Goal: Task Accomplishment & Management: Use online tool/utility

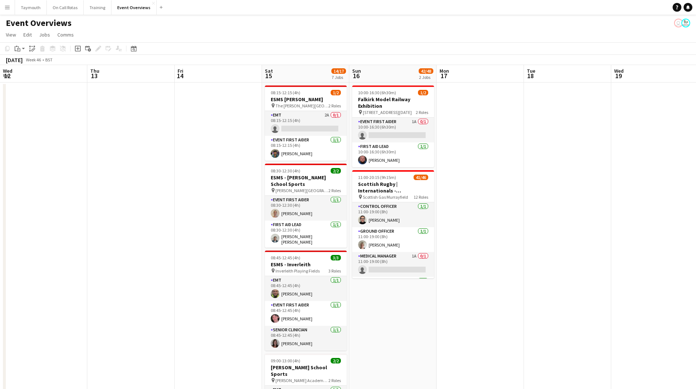
scroll to position [0, 155]
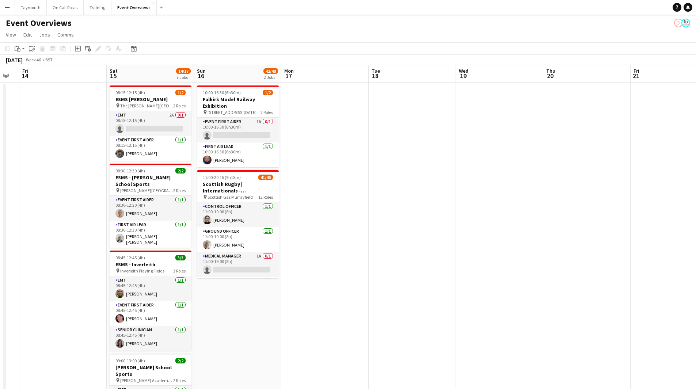
click at [9, 10] on button "Menu" at bounding box center [7, 7] width 15 height 15
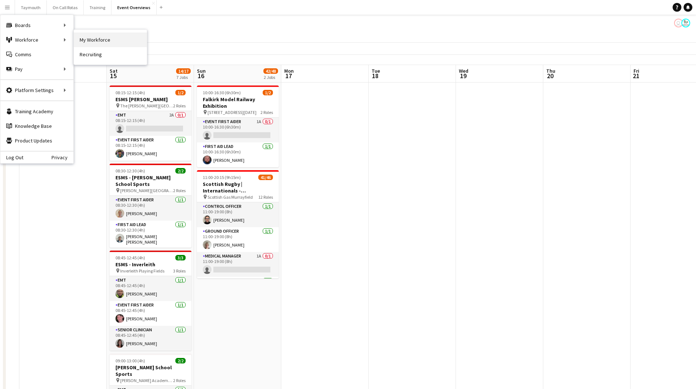
click at [87, 40] on link "My Workforce" at bounding box center [110, 40] width 73 height 15
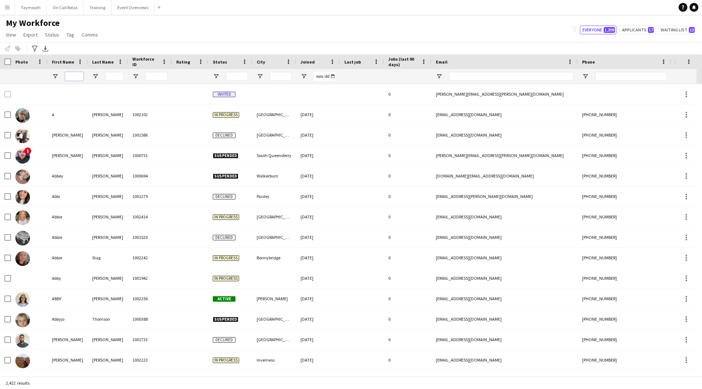
click at [80, 77] on input "First Name Filter Input" at bounding box center [74, 76] width 18 height 9
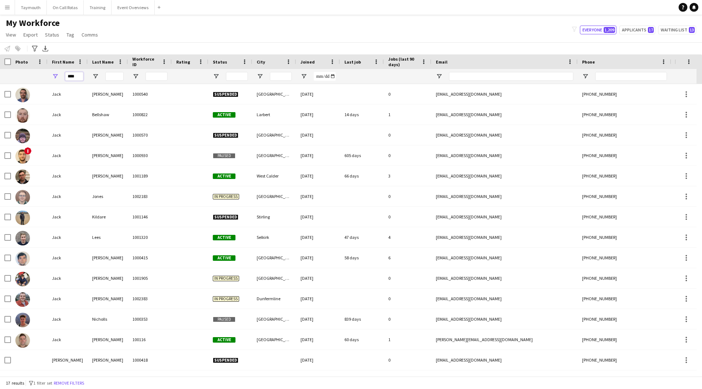
type input "****"
click at [109, 77] on input "Last Name Filter Input" at bounding box center [114, 76] width 18 height 9
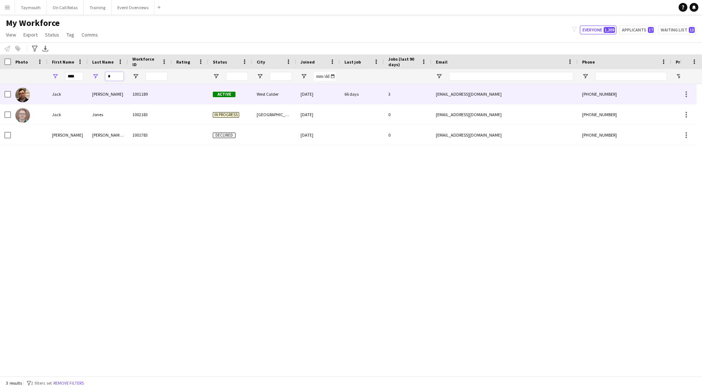
type input "*"
click at [127, 99] on div "[PERSON_NAME]" at bounding box center [108, 94] width 40 height 20
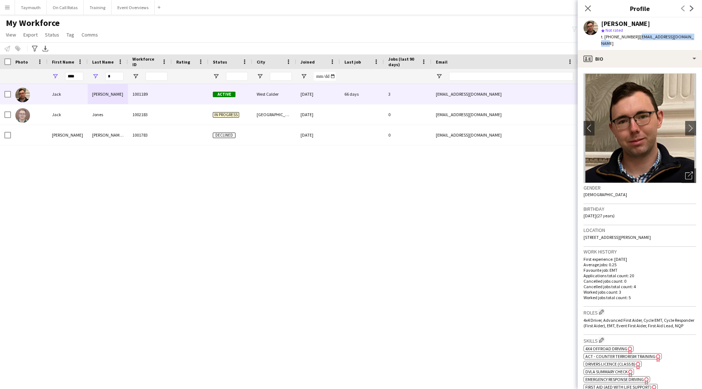
drag, startPoint x: 667, startPoint y: 41, endPoint x: 636, endPoint y: 41, distance: 31.1
click at [636, 41] on div "[PERSON_NAME] star Not rated t. [PHONE_NUMBER] | [EMAIL_ADDRESS][DOMAIN_NAME]" at bounding box center [640, 34] width 124 height 33
copy span "[EMAIL_ADDRESS][DOMAIN_NAME]"
click at [118, 3] on button "Event Overviews Close" at bounding box center [133, 7] width 43 height 14
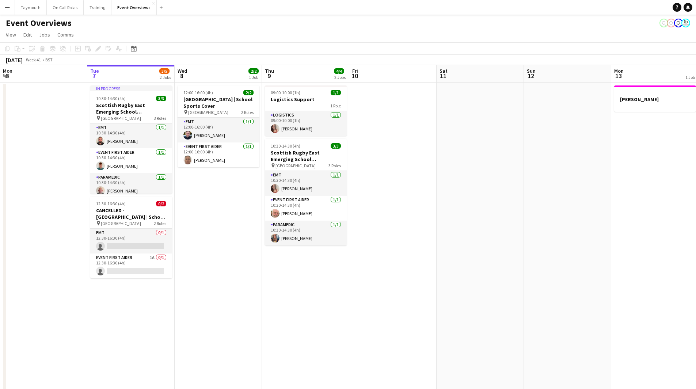
scroll to position [0, 292]
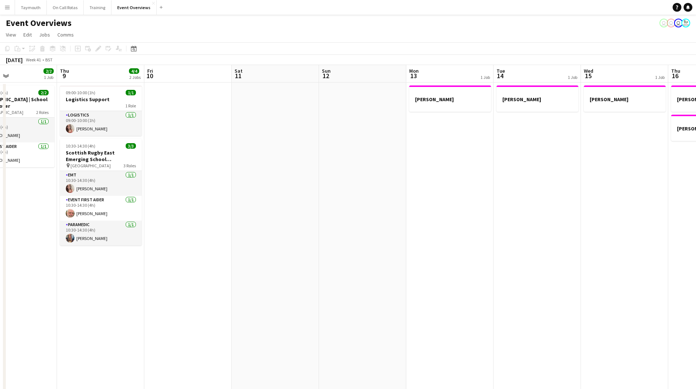
drag, startPoint x: 483, startPoint y: 223, endPoint x: 311, endPoint y: 237, distance: 172.4
click at [311, 237] on app-calendar-viewport "Sun 5 Mon 6 Tue 7 3/5 2 Jobs Wed 8 2/2 1 Job Thu 9 4/4 2 Jobs Fri 10 Sat 11 Sun…" at bounding box center [348, 364] width 696 height 598
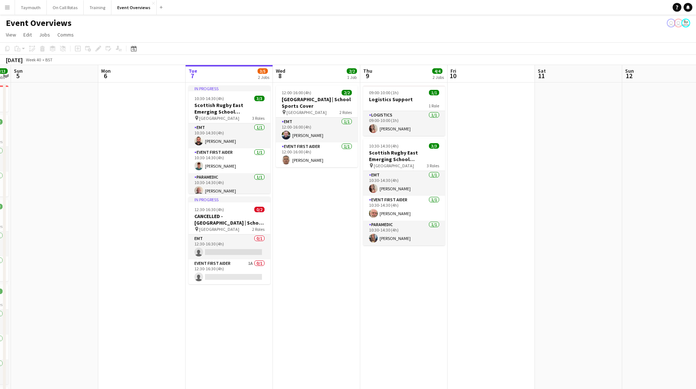
scroll to position [0, 232]
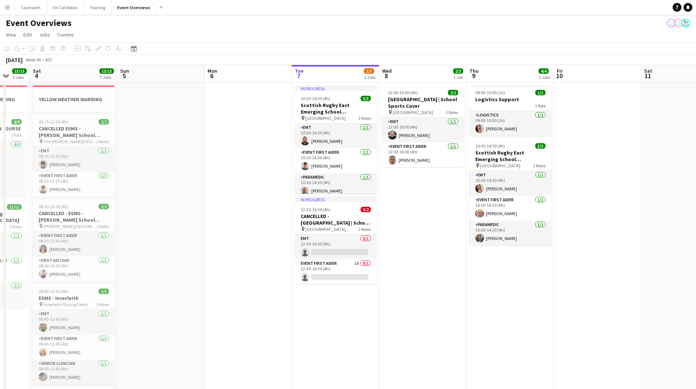
drag, startPoint x: 238, startPoint y: 216, endPoint x: 648, endPoint y: 211, distance: 409.9
click at [648, 211] on app-calendar-viewport "Wed 1 Thu 2 Fri 3 15/15 3 Jobs Sat 4 13/13 7 Jobs Sun 5 Mon 6 Tue 7 3/5 2 Jobs …" at bounding box center [348, 364] width 696 height 598
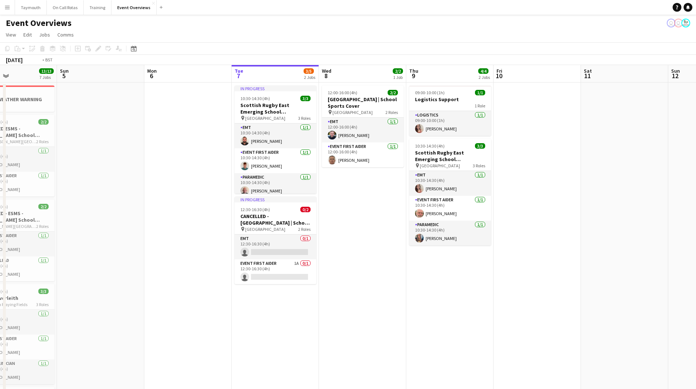
drag, startPoint x: 648, startPoint y: 211, endPoint x: 232, endPoint y: 234, distance: 416.7
click at [232, 234] on app-calendar-viewport "Wed 1 Thu 2 Fri 3 15/15 3 Jobs Sat 4 13/13 7 Jobs Sun 5 Mon 6 Tue 7 3/5 2 Jobs …" at bounding box center [348, 364] width 696 height 598
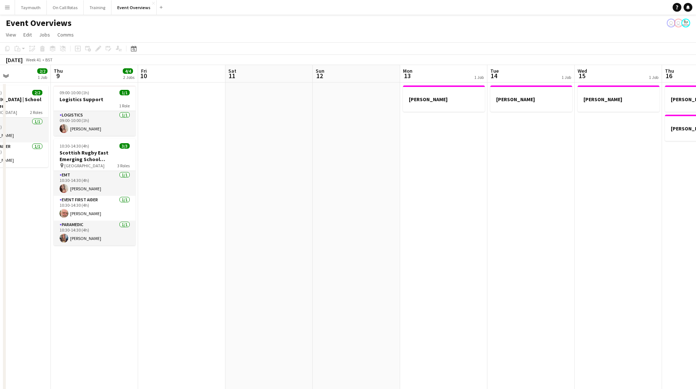
drag, startPoint x: 405, startPoint y: 234, endPoint x: 149, endPoint y: 246, distance: 256.6
click at [160, 246] on app-calendar-viewport "Mon 6 Tue 7 3/5 2 Jobs Wed 8 2/2 1 Job Thu 9 4/4 2 Jobs Fri 10 Sat 11 Sun 12 Mo…" at bounding box center [348, 364] width 696 height 598
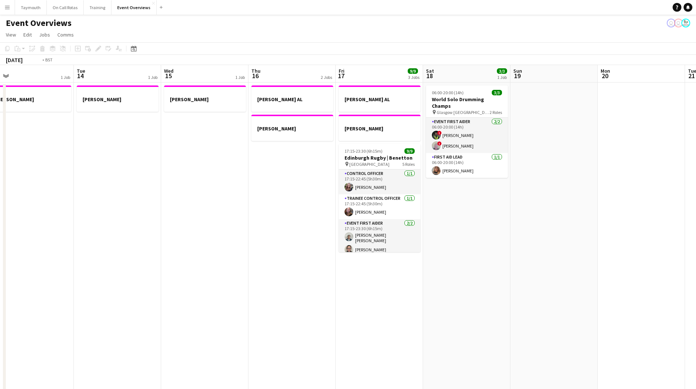
drag, startPoint x: 377, startPoint y: 238, endPoint x: 120, endPoint y: 242, distance: 257.0
click at [120, 242] on app-calendar-viewport "Fri 10 Sat 11 Sun 12 Mon 13 1 Job Tue 14 1 Job Wed 15 1 Job Thu 16 2 Jobs Fri 1…" at bounding box center [348, 364] width 696 height 598
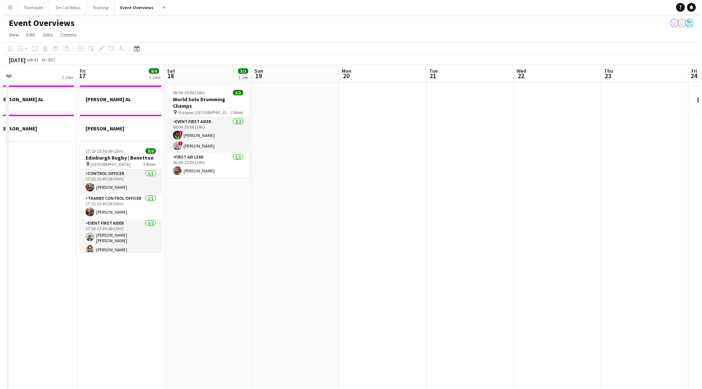
scroll to position [0, 218]
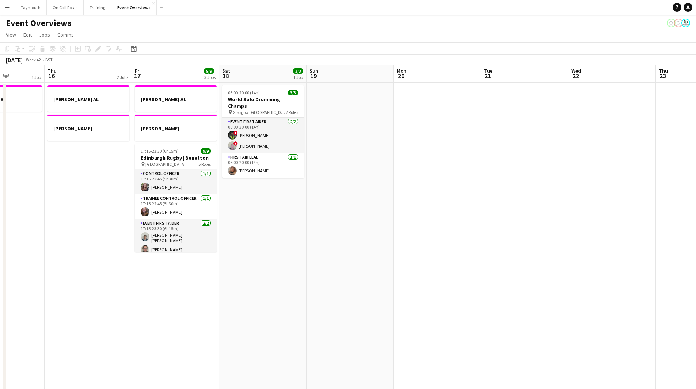
click at [11, 5] on button "Menu" at bounding box center [7, 7] width 15 height 15
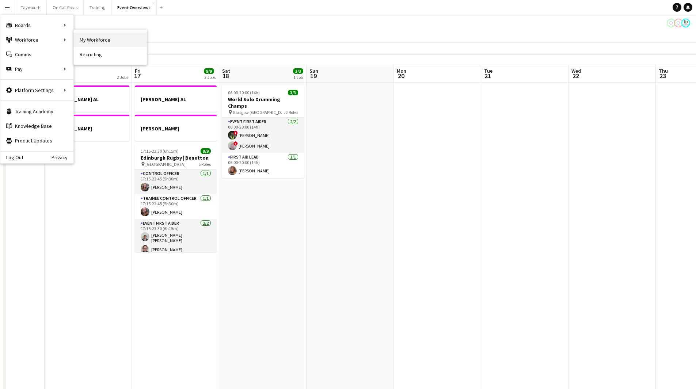
click at [79, 38] on link "My Workforce" at bounding box center [110, 40] width 73 height 15
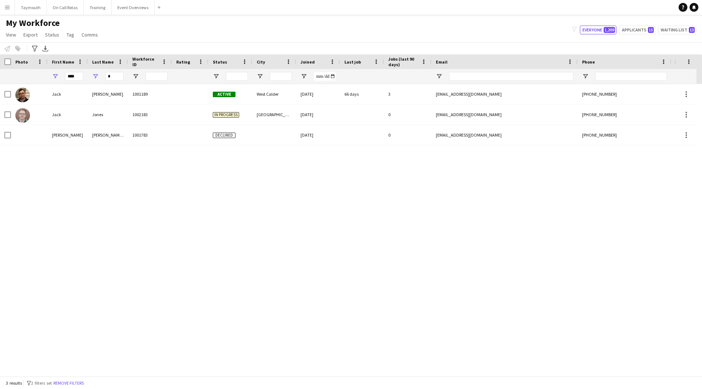
click at [64, 389] on div "3 results filter-1 2 filters set Remove filters" at bounding box center [351, 383] width 702 height 12
click at [67, 385] on button "Remove filters" at bounding box center [68, 384] width 33 height 8
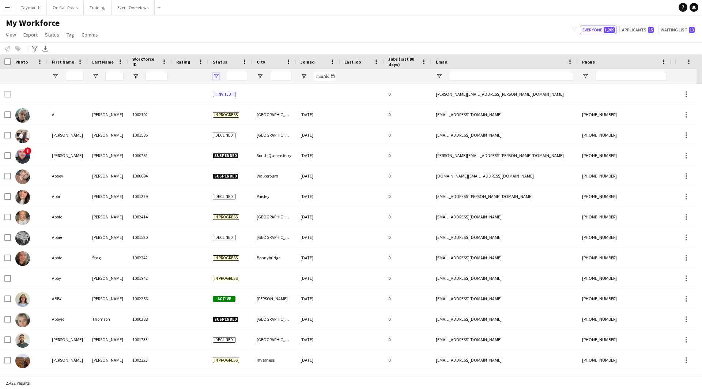
click at [216, 78] on span "Open Filter Menu" at bounding box center [216, 76] width 7 height 7
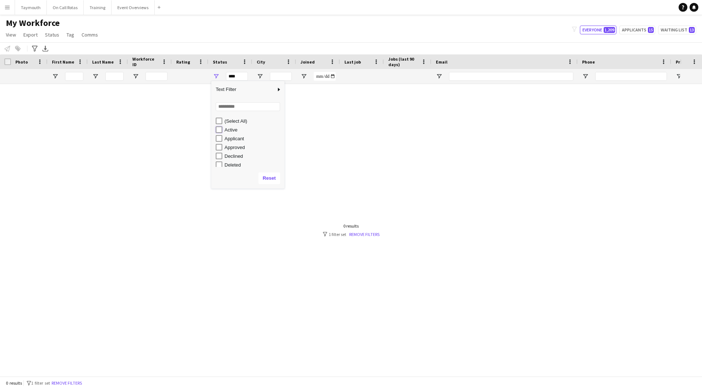
type input "**********"
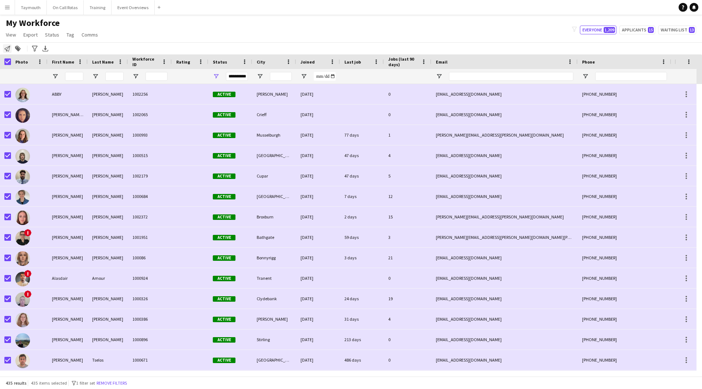
click at [8, 52] on icon at bounding box center [7, 49] width 6 height 6
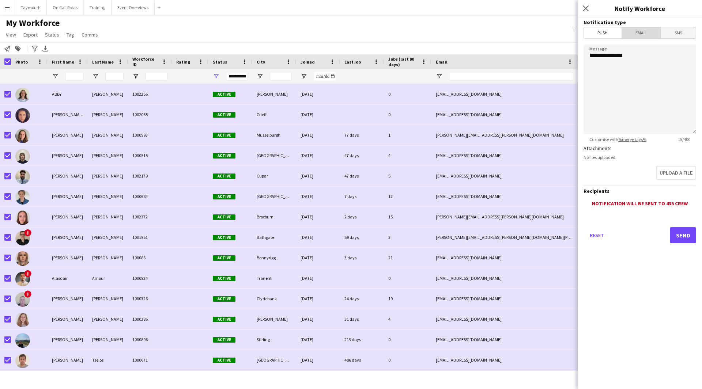
click at [655, 31] on span "Email" at bounding box center [641, 32] width 39 height 11
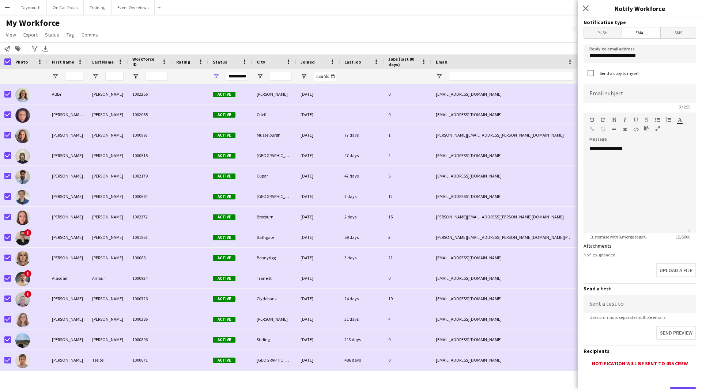
click at [657, 126] on button "button" at bounding box center [657, 129] width 5 height 6
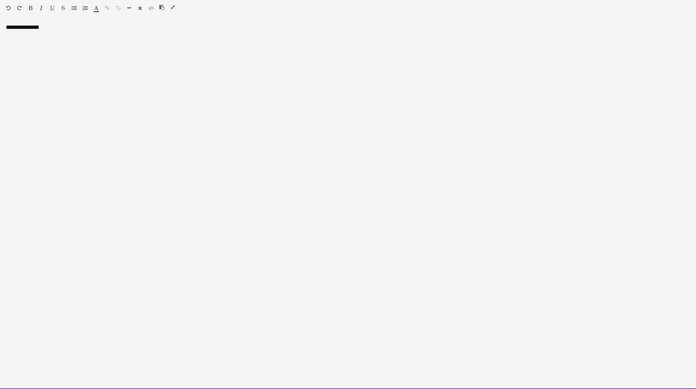
click at [112, 56] on div "**********" at bounding box center [348, 207] width 696 height 366
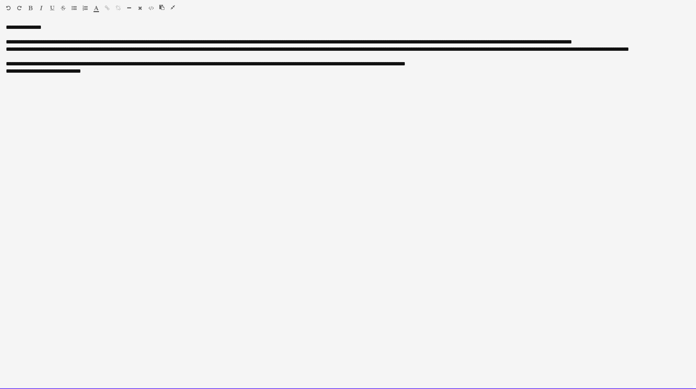
click at [657, 42] on p "**********" at bounding box center [348, 41] width 685 height 7
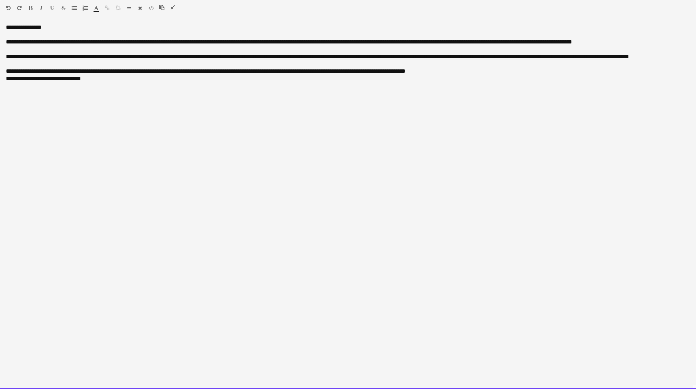
click at [150, 65] on p "**********" at bounding box center [348, 60] width 685 height 15
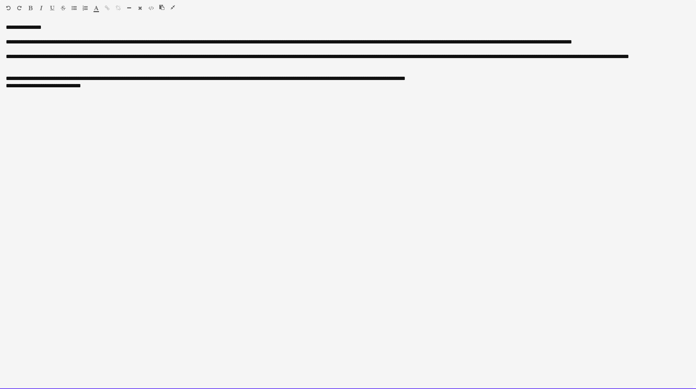
click at [479, 82] on p "**********" at bounding box center [348, 78] width 685 height 7
click at [80, 119] on div "**********" at bounding box center [348, 207] width 696 height 366
click at [112, 91] on p "**********" at bounding box center [348, 93] width 685 height 7
drag, startPoint x: 58, startPoint y: 120, endPoint x: -3, endPoint y: 114, distance: 62.1
click at [0, 114] on html "Menu Boards Boards Boards All jobs Status Workforce Workforce My Workforce Recr…" at bounding box center [348, 346] width 696 height 692
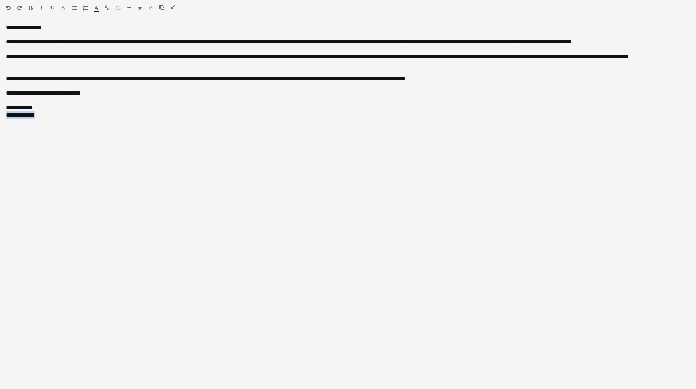
click at [40, 10] on icon "button" at bounding box center [41, 7] width 3 height 5
click at [174, 8] on icon "button" at bounding box center [173, 7] width 4 height 5
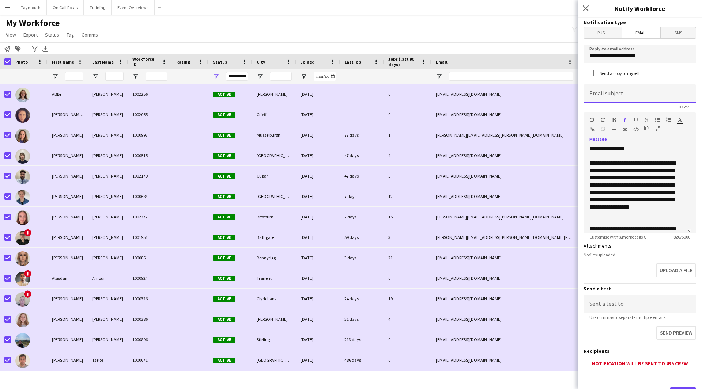
click at [631, 94] on input at bounding box center [640, 93] width 113 height 18
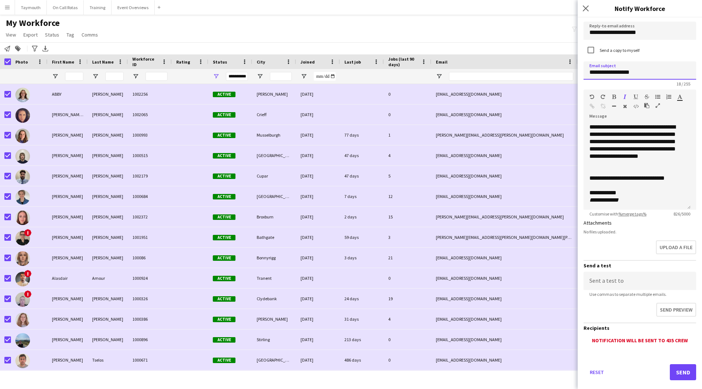
scroll to position [35, 0]
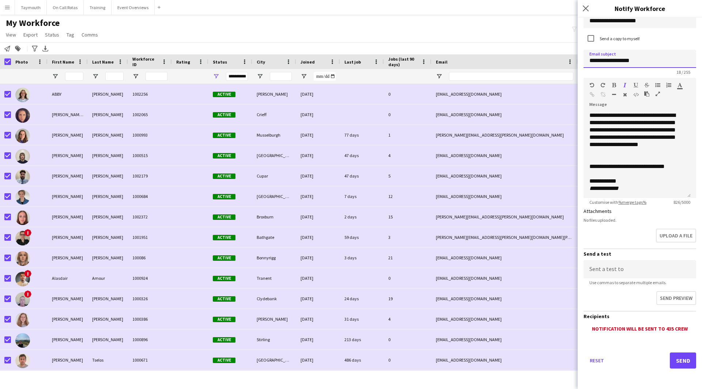
type input "**********"
click at [670, 358] on button "Send" at bounding box center [683, 361] width 26 height 16
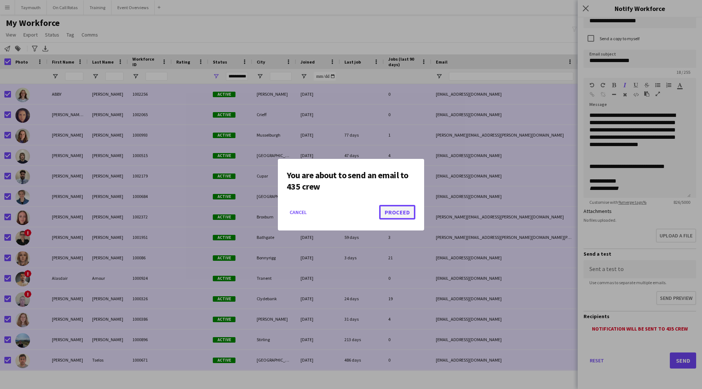
click at [390, 215] on button "Proceed" at bounding box center [397, 212] width 36 height 15
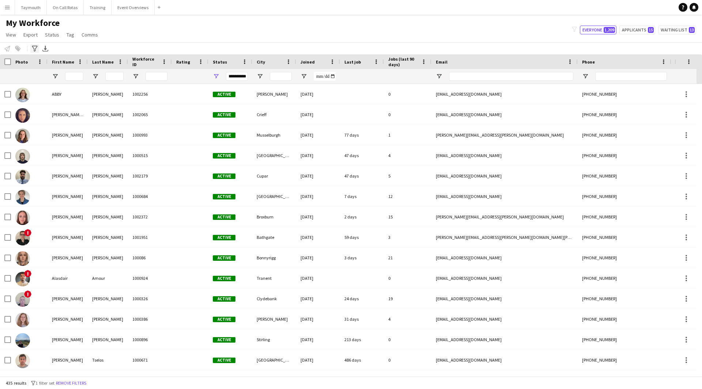
click at [38, 50] on div "Advanced filters" at bounding box center [34, 48] width 9 height 9
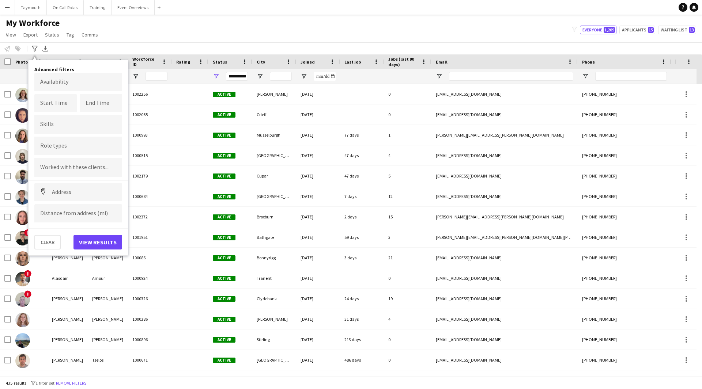
click at [75, 140] on div at bounding box center [78, 146] width 88 height 19
type input "***"
click at [72, 166] on div "Senior Clinician" at bounding box center [78, 167] width 88 height 18
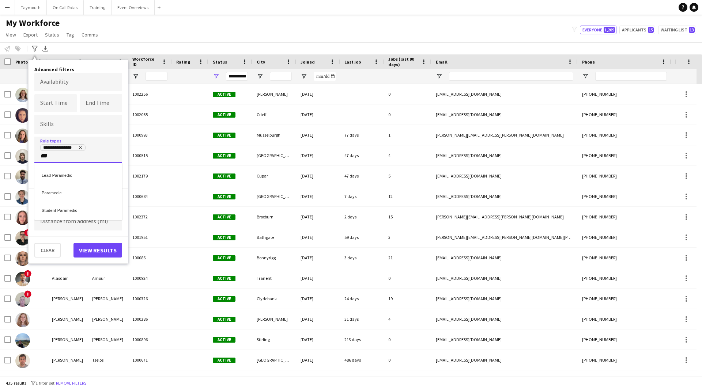
type input "***"
click at [72, 187] on div "Paramedic" at bounding box center [78, 192] width 88 height 18
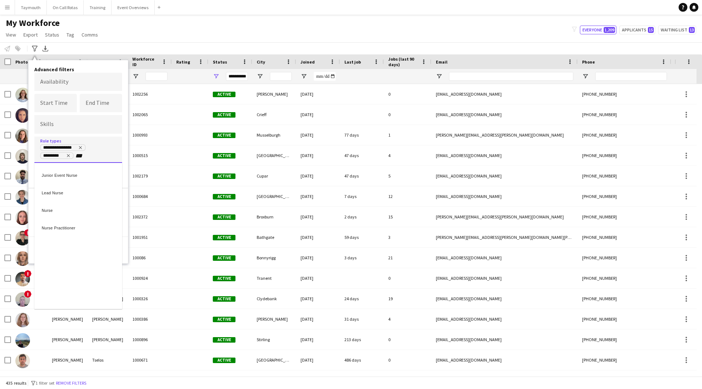
type input "***"
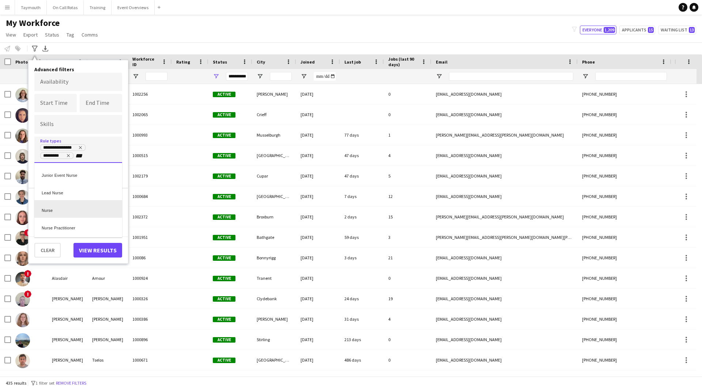
click at [64, 208] on div "Nurse" at bounding box center [78, 209] width 88 height 18
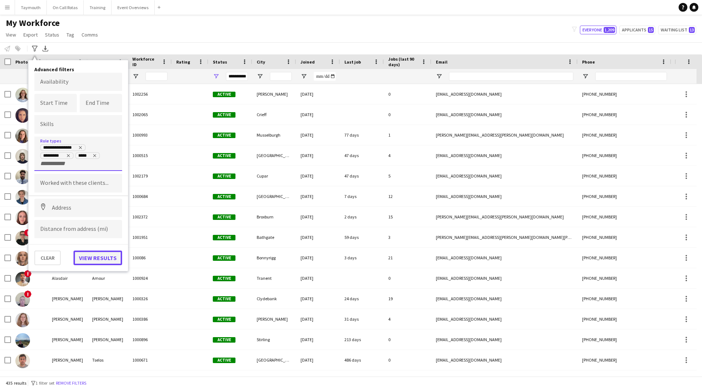
click at [103, 258] on button "View results" at bounding box center [97, 258] width 49 height 15
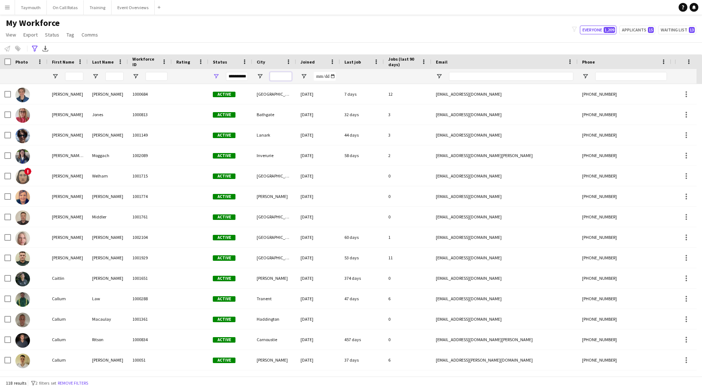
click at [284, 75] on input "City Filter Input" at bounding box center [281, 76] width 22 height 9
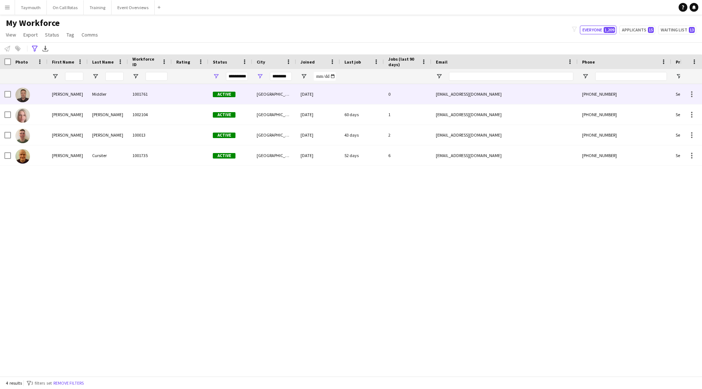
click at [79, 99] on div "[PERSON_NAME]" at bounding box center [68, 94] width 40 height 20
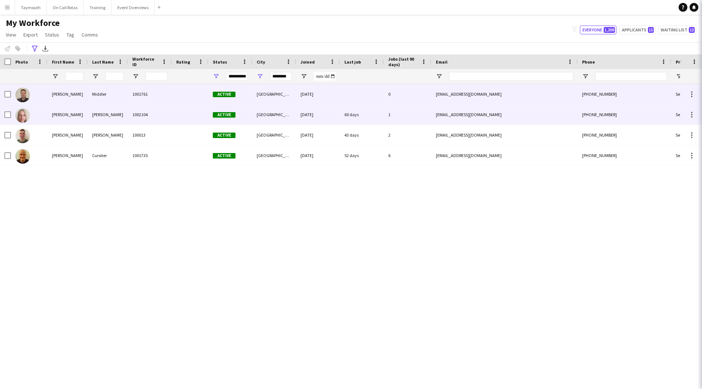
drag, startPoint x: 72, startPoint y: 121, endPoint x: 70, endPoint y: 133, distance: 12.2
click at [71, 121] on div "[PERSON_NAME]" at bounding box center [68, 115] width 40 height 20
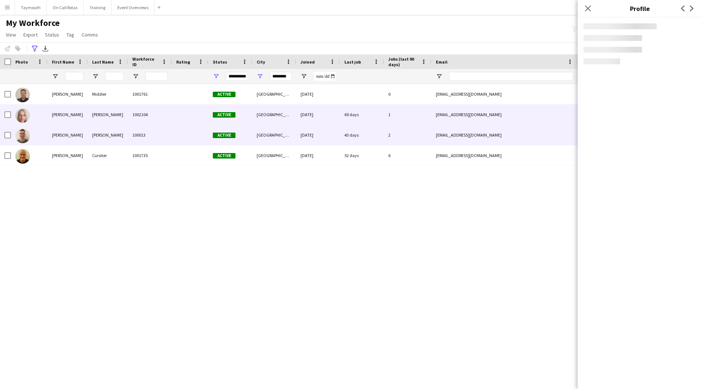
click at [71, 136] on div "[PERSON_NAME]" at bounding box center [68, 135] width 40 height 20
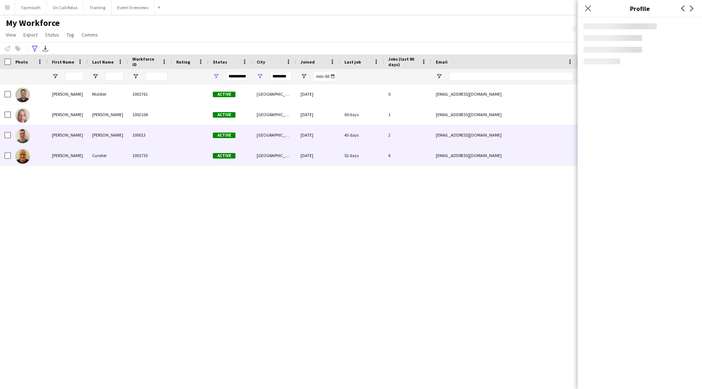
click at [71, 149] on div "[PERSON_NAME]" at bounding box center [68, 156] width 40 height 20
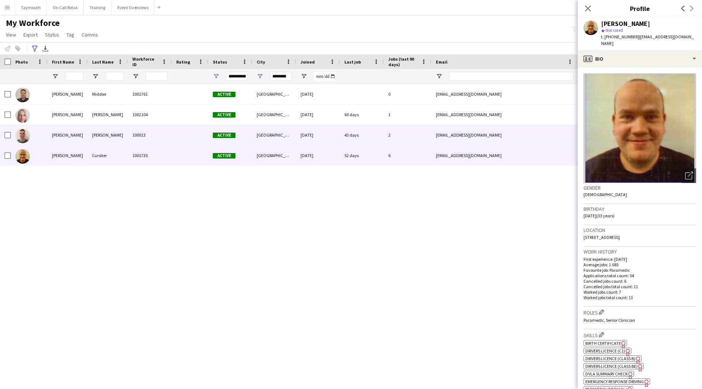
click at [96, 137] on div "[PERSON_NAME]" at bounding box center [108, 135] width 40 height 20
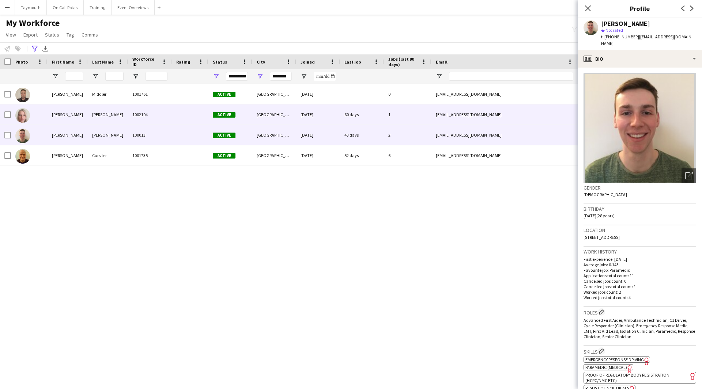
click at [110, 119] on div "[PERSON_NAME]" at bounding box center [108, 115] width 40 height 20
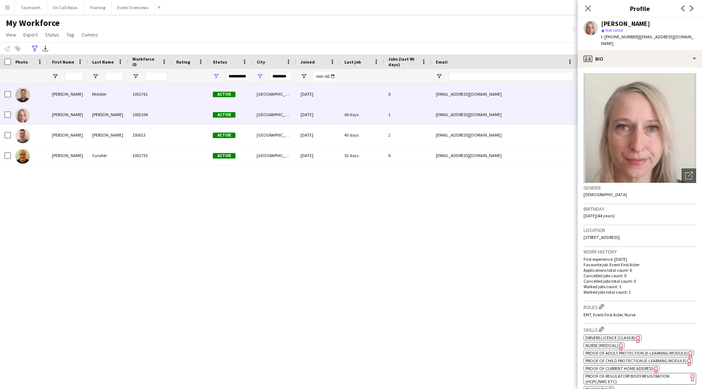
click at [186, 100] on div at bounding box center [190, 94] width 37 height 20
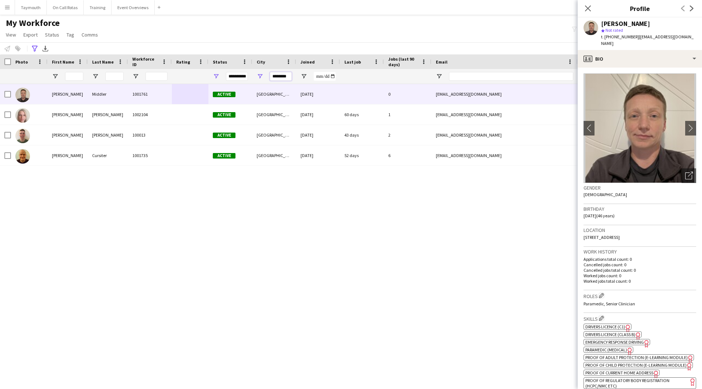
drag, startPoint x: 291, startPoint y: 76, endPoint x: 162, endPoint y: 72, distance: 129.1
click at [162, 72] on div "**********" at bounding box center [433, 76] width 866 height 15
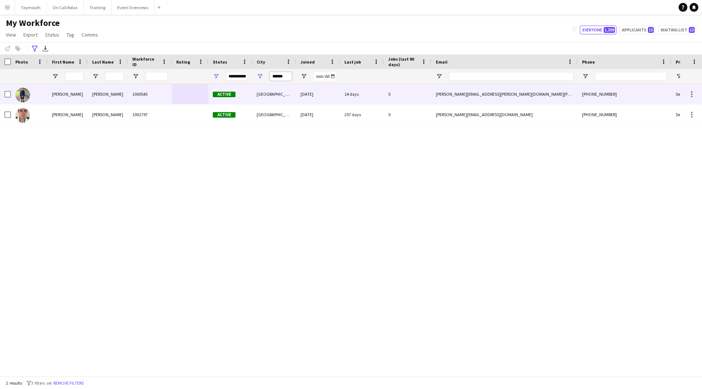
type input "******"
click at [172, 98] on div at bounding box center [190, 94] width 37 height 20
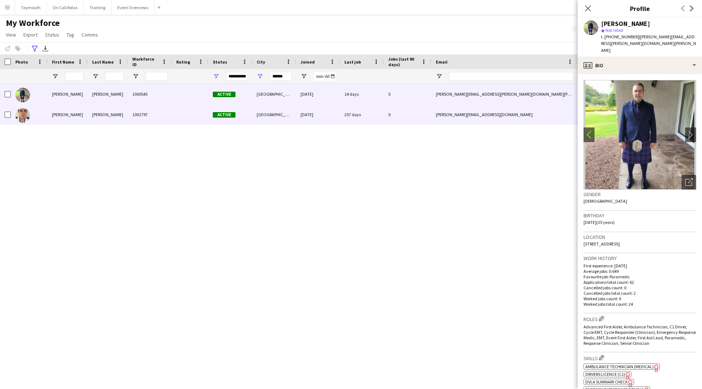
click at [169, 114] on div "1001797" at bounding box center [150, 115] width 44 height 20
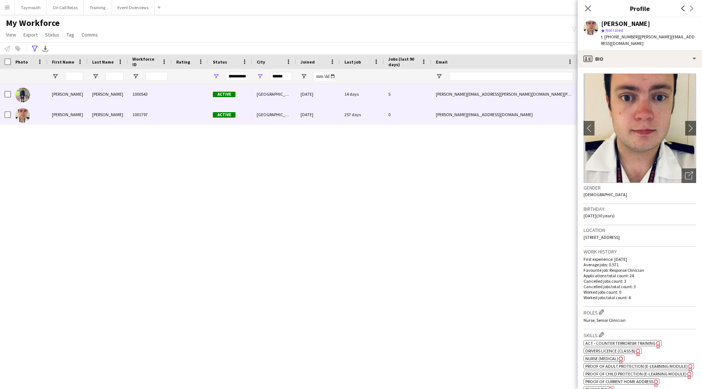
click at [171, 99] on div "1000543" at bounding box center [150, 94] width 44 height 20
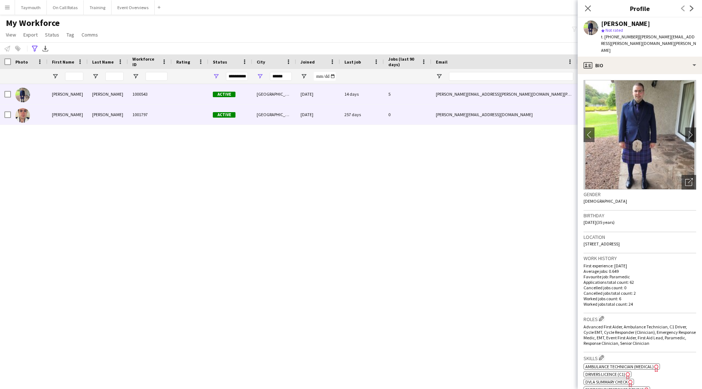
click at [171, 110] on div "1001797" at bounding box center [150, 115] width 44 height 20
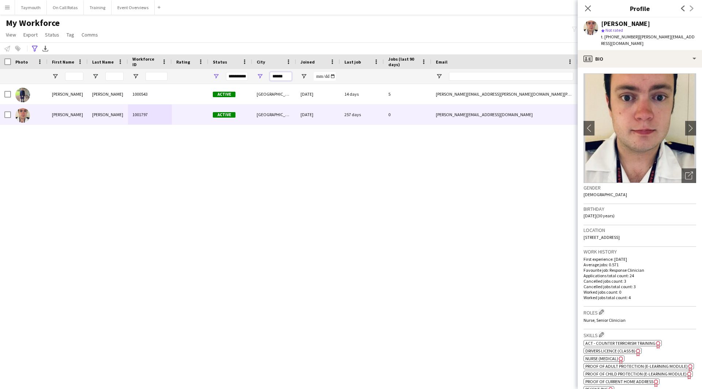
drag, startPoint x: 289, startPoint y: 77, endPoint x: 241, endPoint y: 83, distance: 48.2
click at [241, 83] on div "**********" at bounding box center [433, 76] width 866 height 15
